Goal: Task Accomplishment & Management: Use online tool/utility

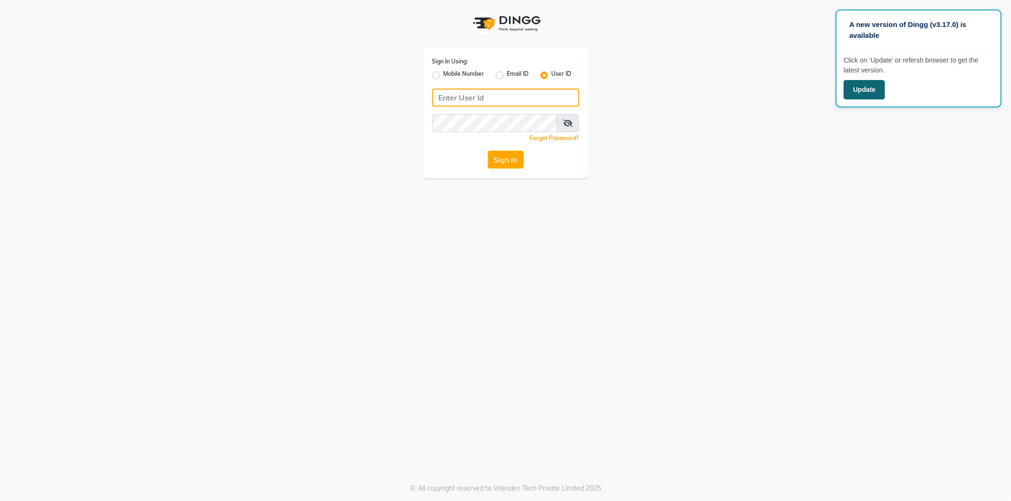
type input "makeover"
click at [880, 89] on button "Update" at bounding box center [864, 89] width 41 height 19
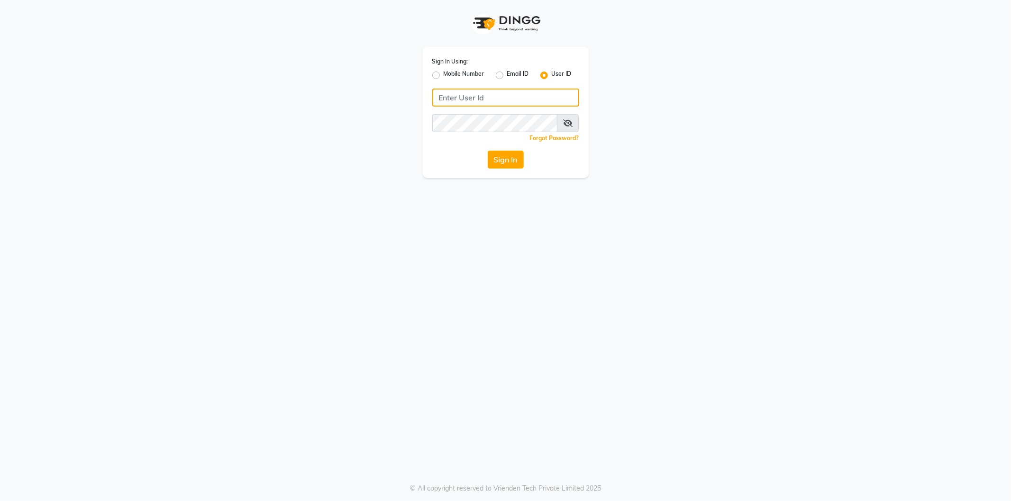
type input "makeover"
click at [504, 151] on div "Sign In Using: Mobile Number Email ID User ID makeover Remember me Forgot Passw…" at bounding box center [506, 112] width 166 height 131
click at [503, 162] on button "Sign In" at bounding box center [506, 160] width 36 height 18
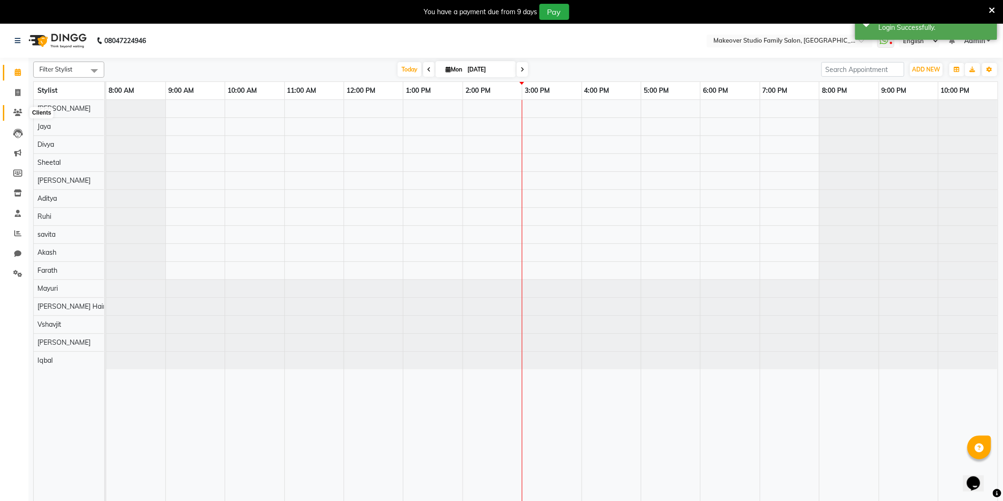
click at [17, 108] on span at bounding box center [17, 113] width 17 height 11
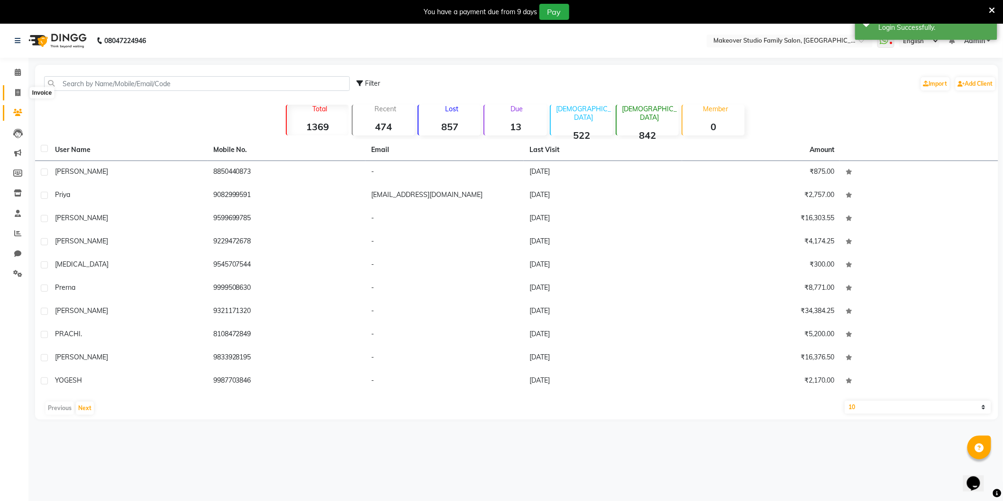
click at [17, 91] on icon at bounding box center [17, 92] width 5 height 7
select select "service"
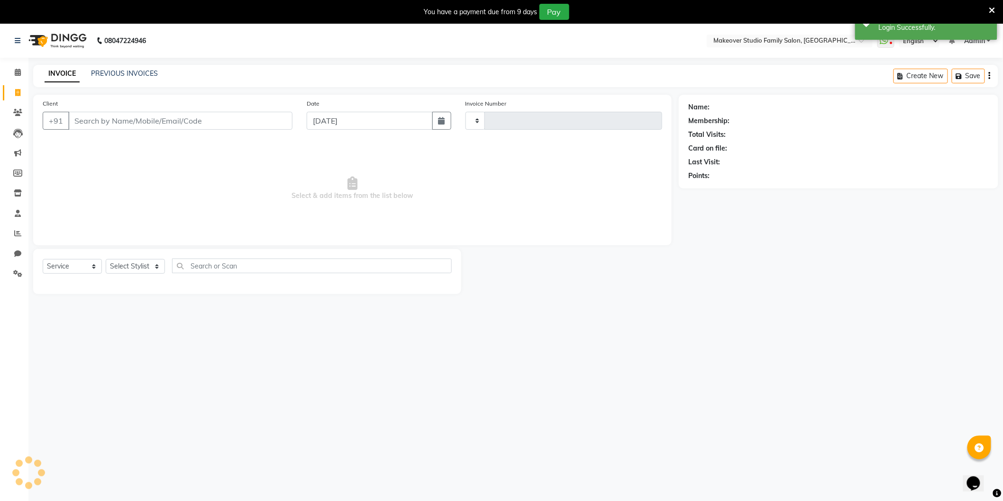
type input "1271"
select select "6089"
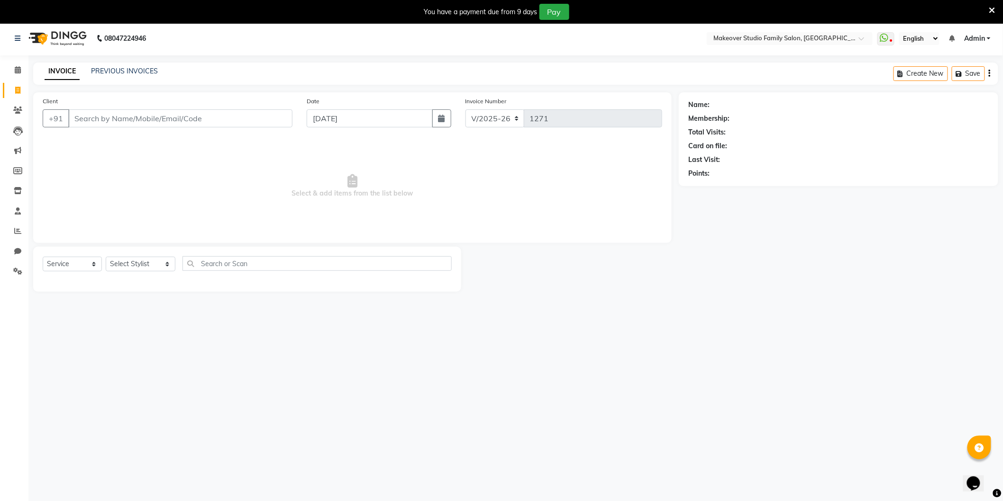
click at [991, 12] on icon at bounding box center [992, 10] width 6 height 9
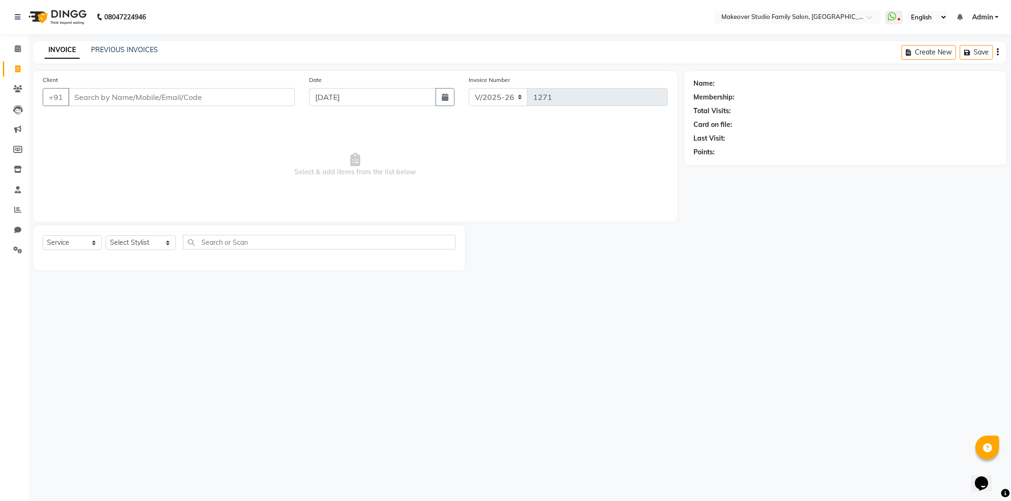
click at [418, 438] on div "08047224946 Select Location × Makeover Studio Family Salon, Ghansoli WhatsApp S…" at bounding box center [505, 250] width 1011 height 501
click at [292, 472] on div "08047224946 Select Location × Makeover Studio Family Salon, Ghansoli WhatsApp S…" at bounding box center [505, 250] width 1011 height 501
click at [125, 244] on select "Select Stylist Aditya Akash Ayesha shaikh Divya Farath Iqbal Ismail Jaya Mayuri…" at bounding box center [141, 243] width 70 height 15
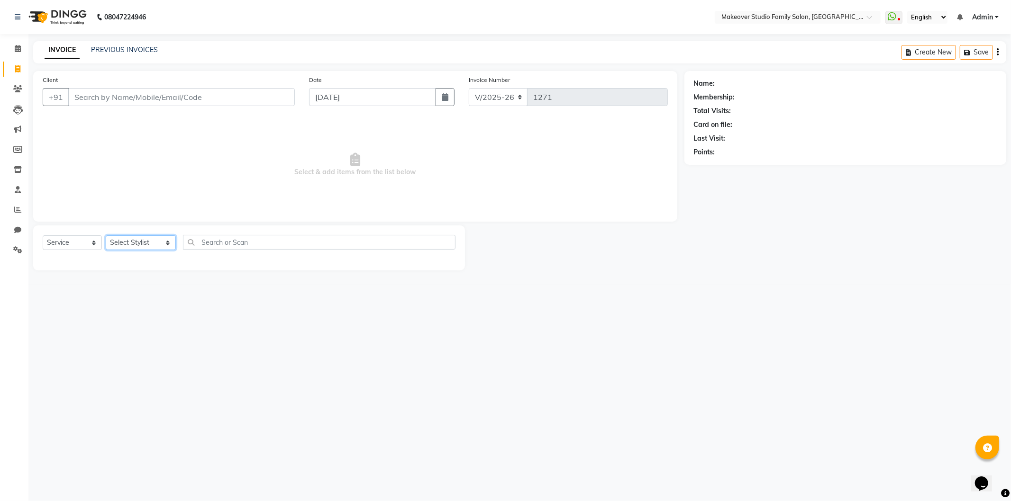
select select "44959"
click at [106, 236] on select "Select Stylist Aditya Akash Ayesha shaikh Divya Farath Iqbal Ismail Jaya Mayuri…" at bounding box center [141, 243] width 70 height 15
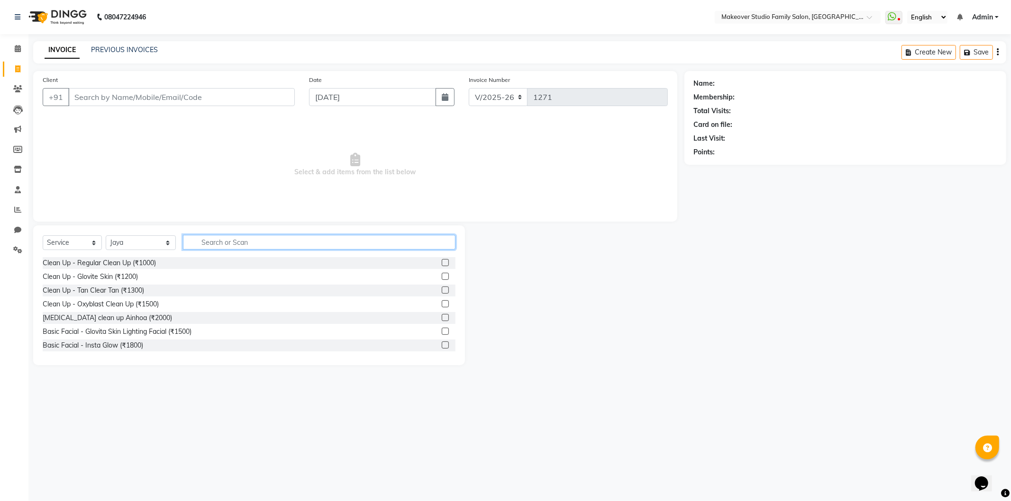
click at [245, 244] on input "text" at bounding box center [319, 242] width 273 height 15
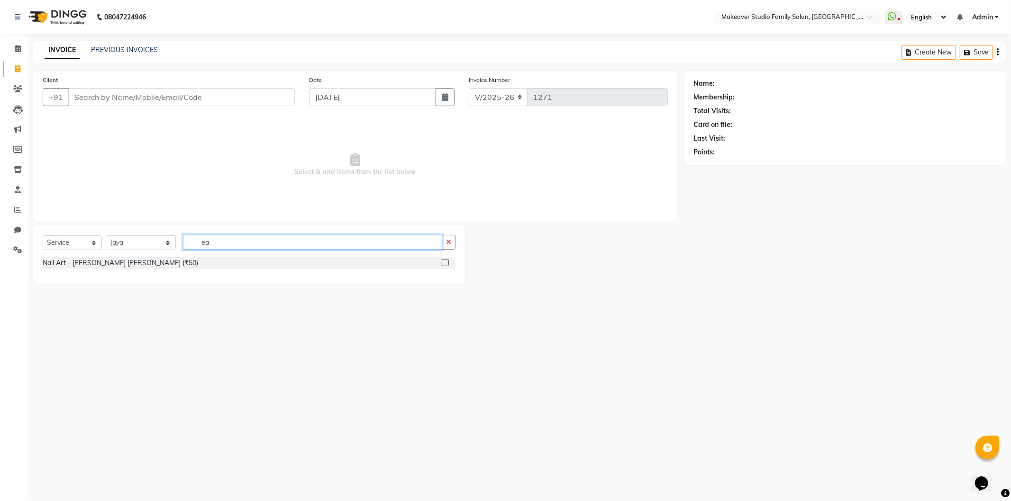
type input "e"
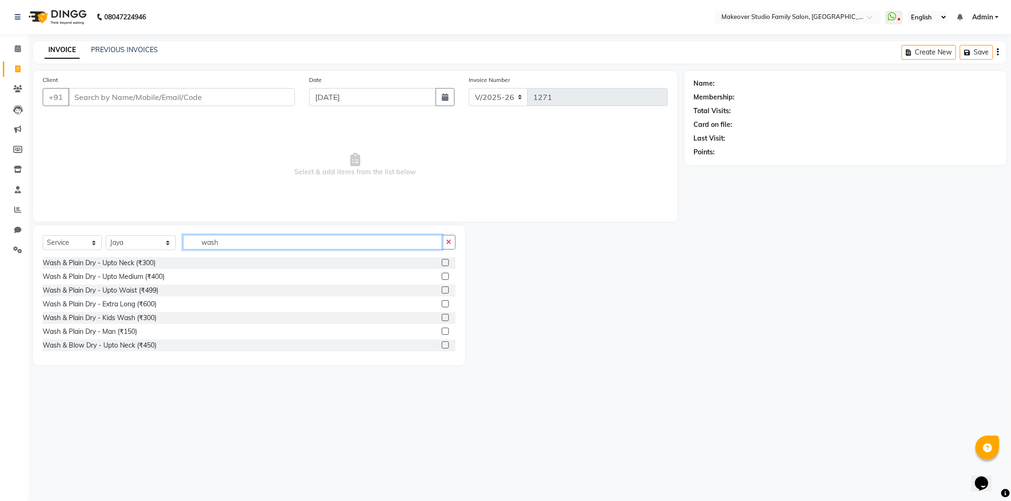
scroll to position [56, 0]
type input "wash"
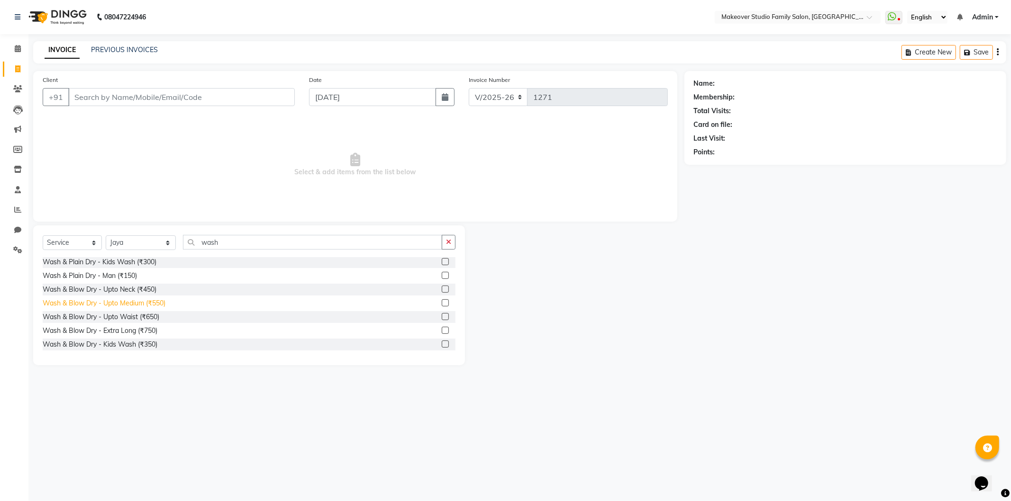
click at [92, 300] on div "Wash & Blow Dry - Upto Medium (₹550)" at bounding box center [104, 304] width 123 height 10
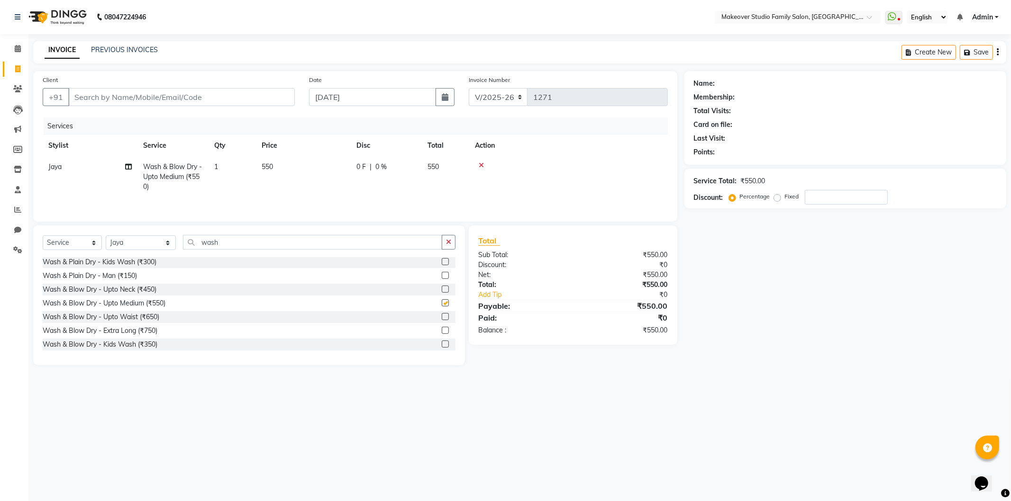
checkbox input "false"
click at [354, 161] on td "0 F | 0 %" at bounding box center [386, 176] width 71 height 41
select select "44959"
drag, startPoint x: 336, startPoint y: 168, endPoint x: 245, endPoint y: 209, distance: 99.3
click at [245, 209] on div "Services Stylist Service Qty Price Disc Total Action Aditya Akash Ayesha shaikh…" at bounding box center [355, 165] width 625 height 95
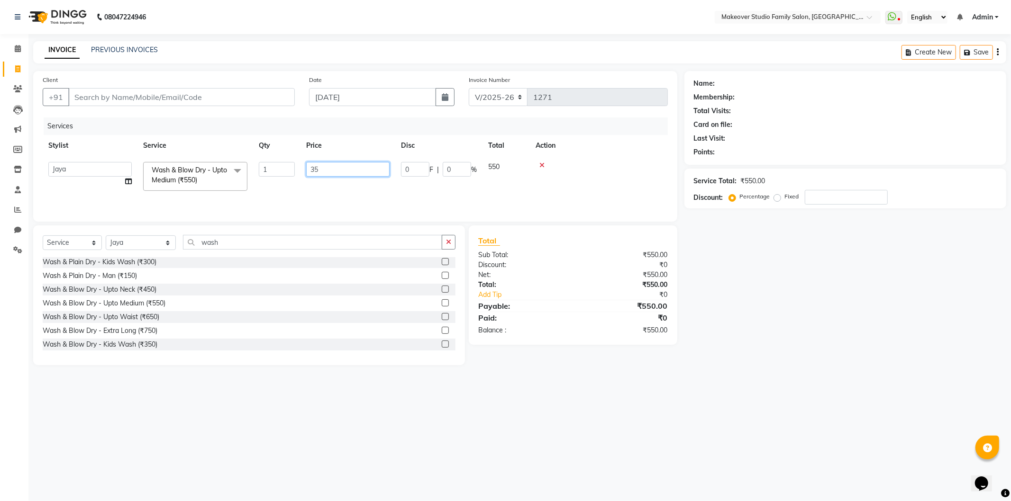
type input "350"
click at [803, 340] on div "Name: Membership: Total Visits: Card on file: Last Visit: Points: Service Total…" at bounding box center [848, 218] width 329 height 294
click at [112, 106] on div "+91" at bounding box center [169, 97] width 252 height 18
click at [111, 96] on input "Client" at bounding box center [181, 97] width 227 height 18
click at [121, 91] on input "Client" at bounding box center [181, 97] width 227 height 18
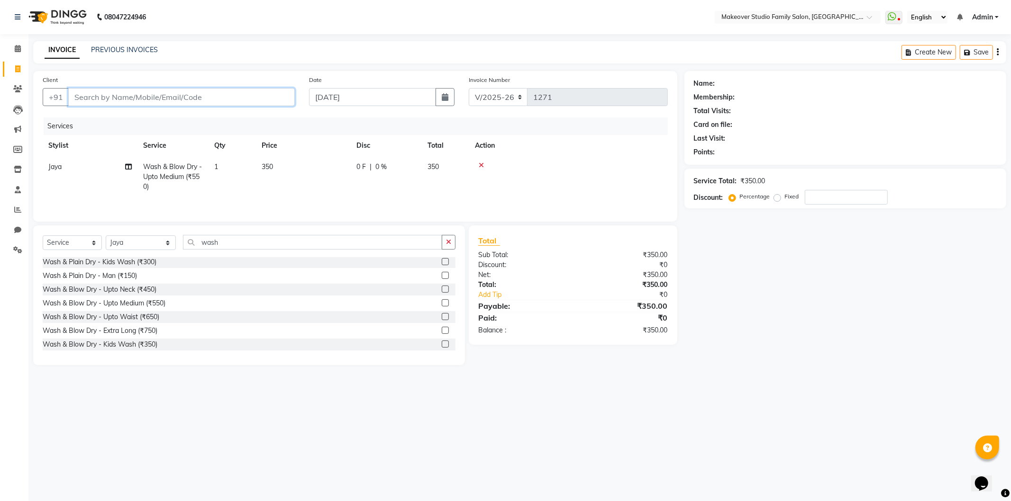
click at [107, 101] on input "Client" at bounding box center [181, 97] width 227 height 18
type input "7"
type input "0"
type input "770009498"
click at [264, 99] on span "Add Client" at bounding box center [270, 96] width 37 height 9
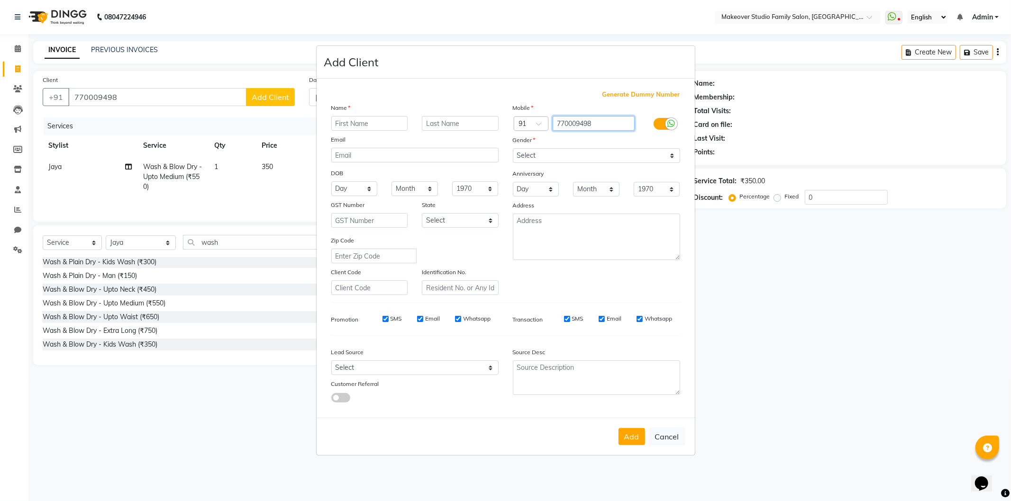
click at [597, 122] on input "770009498" at bounding box center [594, 123] width 82 height 15
type input "7700094982"
click at [391, 129] on input "text" at bounding box center [369, 123] width 77 height 15
type input "Priya"
click at [560, 150] on select "Select Male Female Other Prefer Not To Say" at bounding box center [596, 155] width 167 height 15
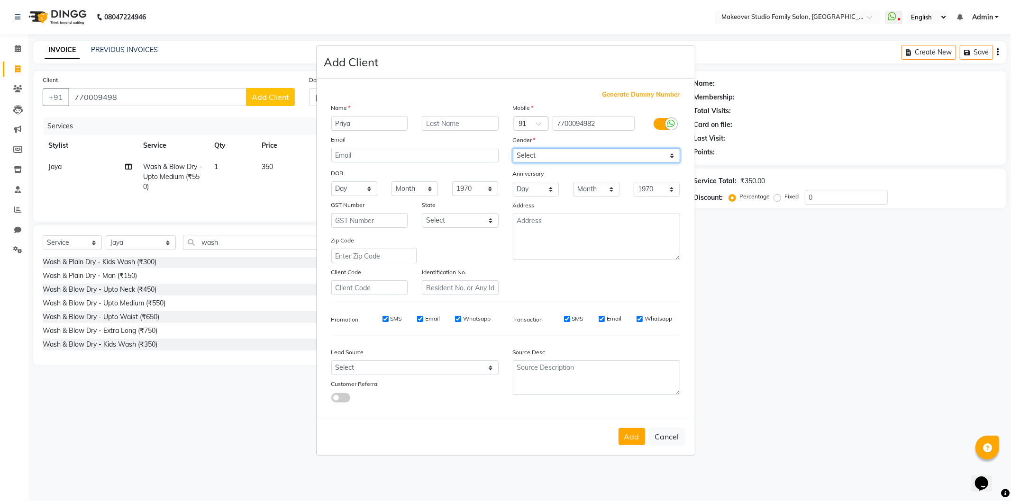
select select "female"
click at [513, 148] on select "Select Male Female Other Prefer Not To Say" at bounding box center [596, 155] width 167 height 15
click at [631, 432] on button "Add" at bounding box center [631, 436] width 27 height 17
type input "7700094982"
select select
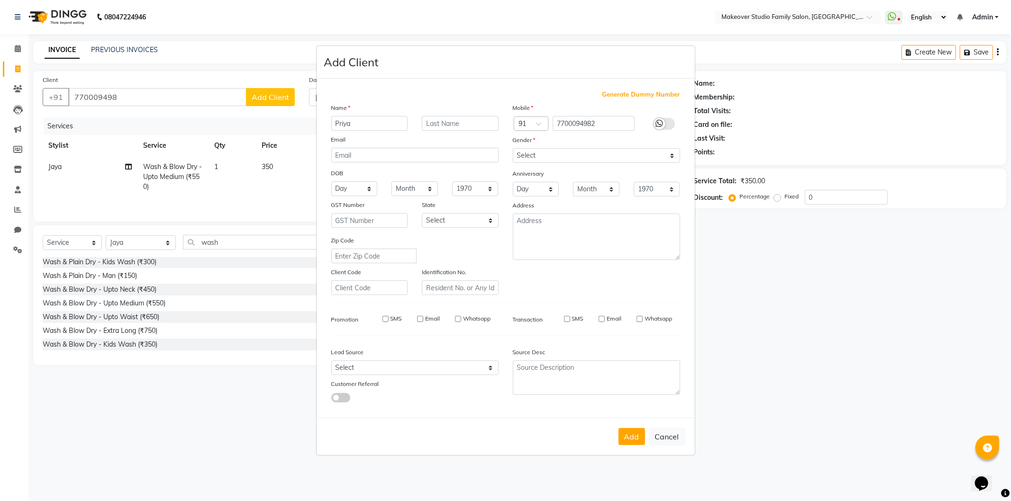
select select
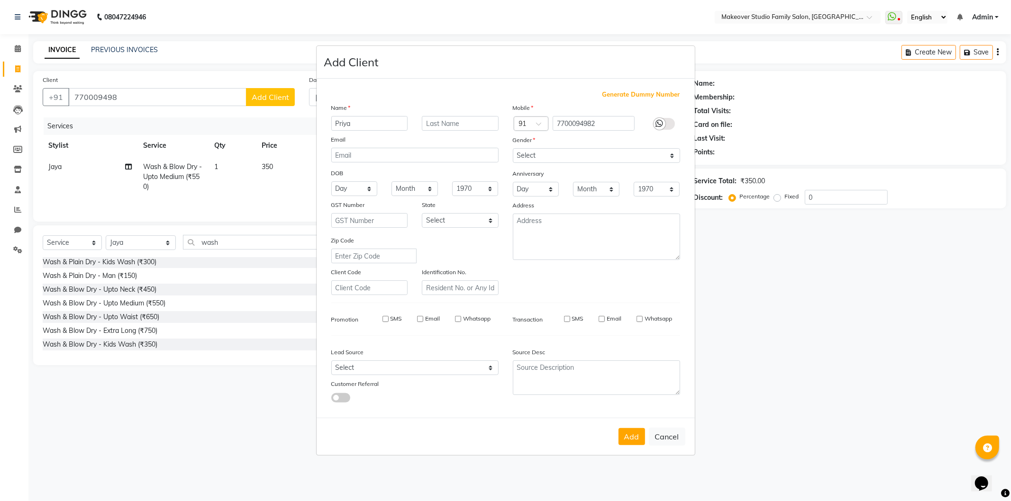
select select
checkbox input "false"
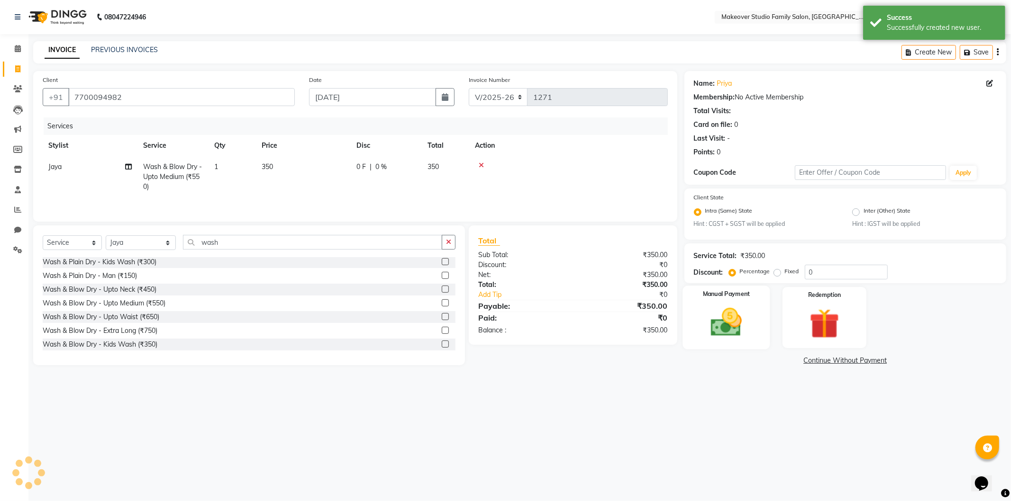
click at [744, 315] on img at bounding box center [726, 323] width 51 height 36
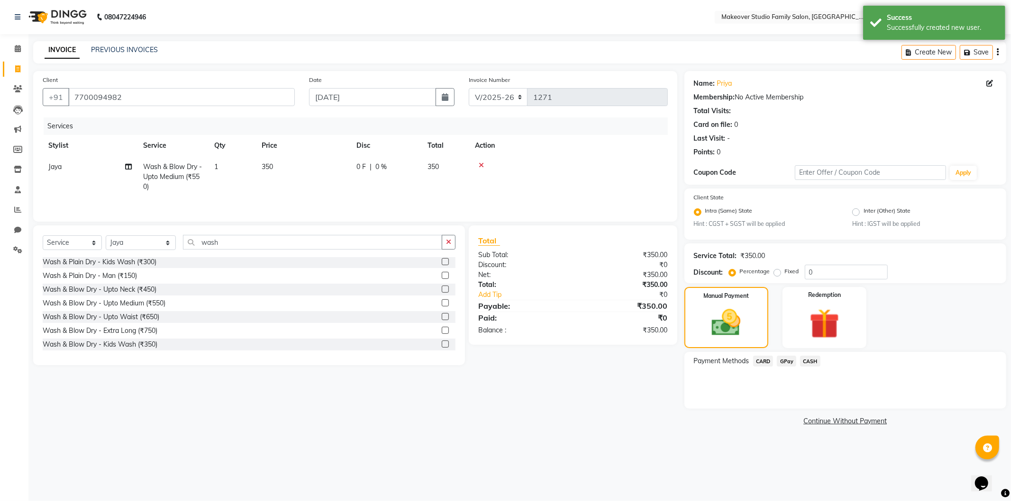
click at [789, 362] on span "GPay" at bounding box center [786, 361] width 19 height 11
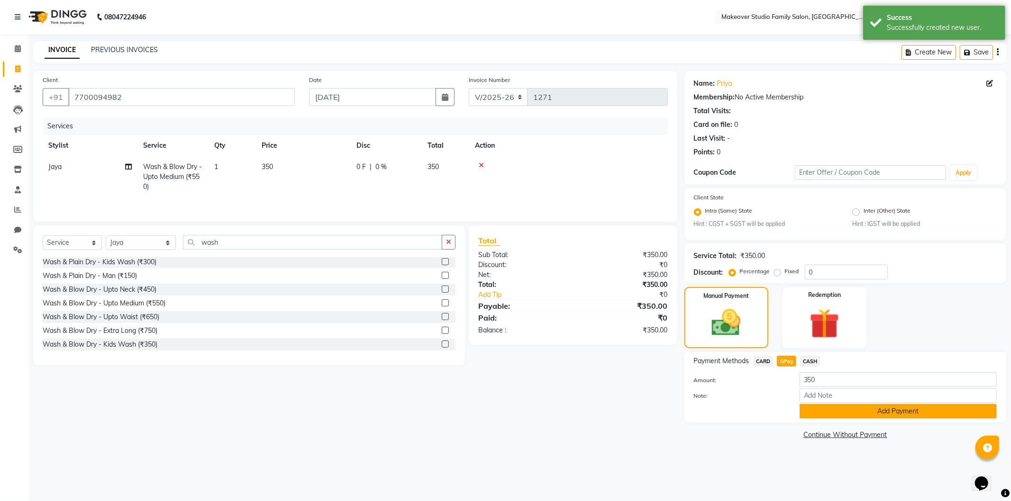
click at [817, 411] on button "Add Payment" at bounding box center [898, 411] width 197 height 15
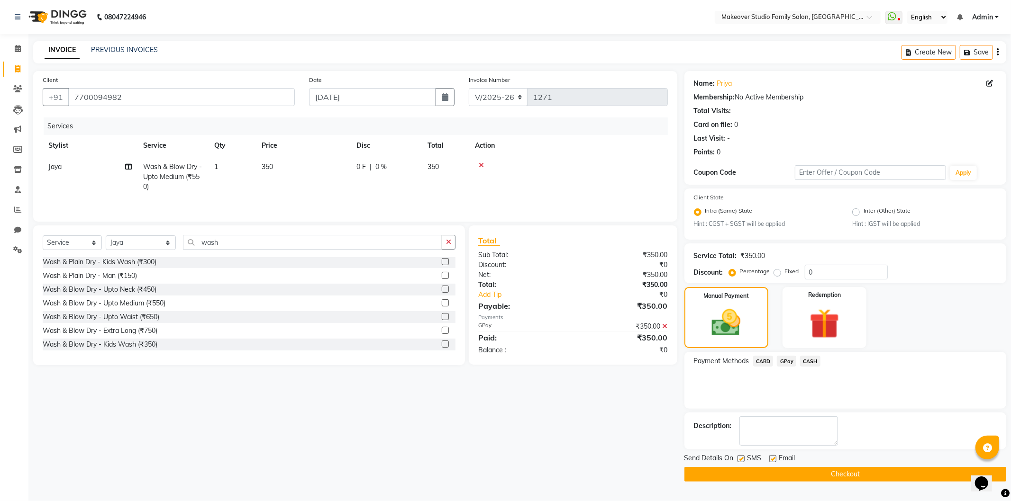
click at [860, 470] on button "Checkout" at bounding box center [845, 474] width 322 height 15
